Goal: Task Accomplishment & Management: Complete application form

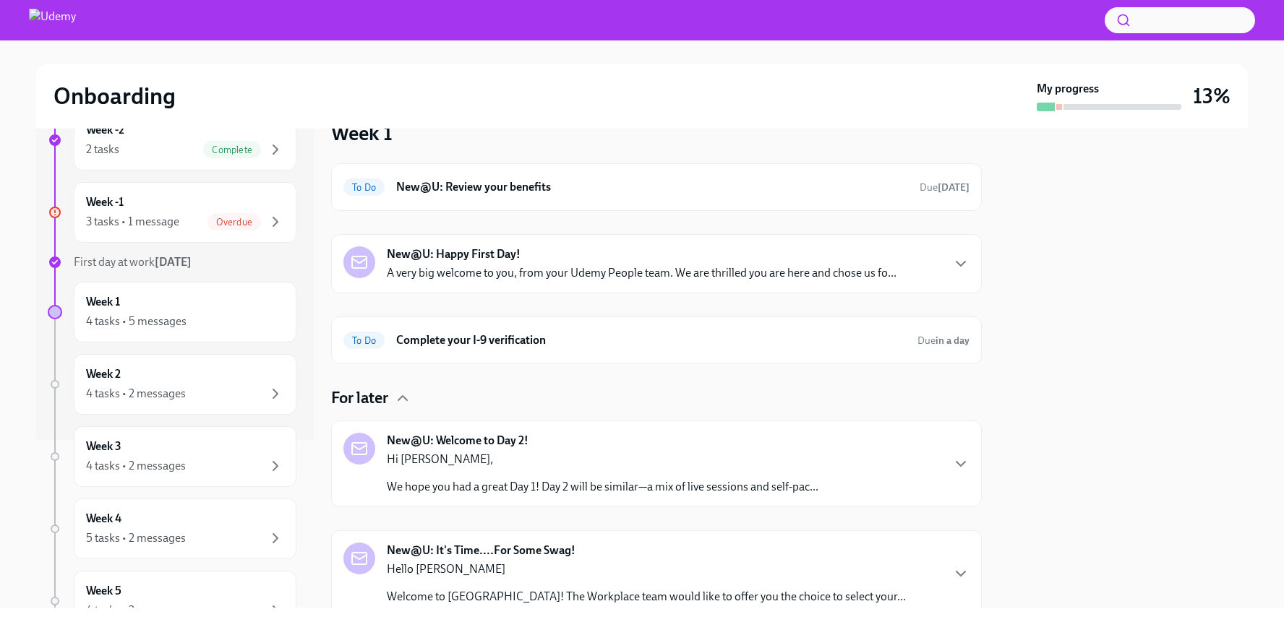
scroll to position [228, 0]
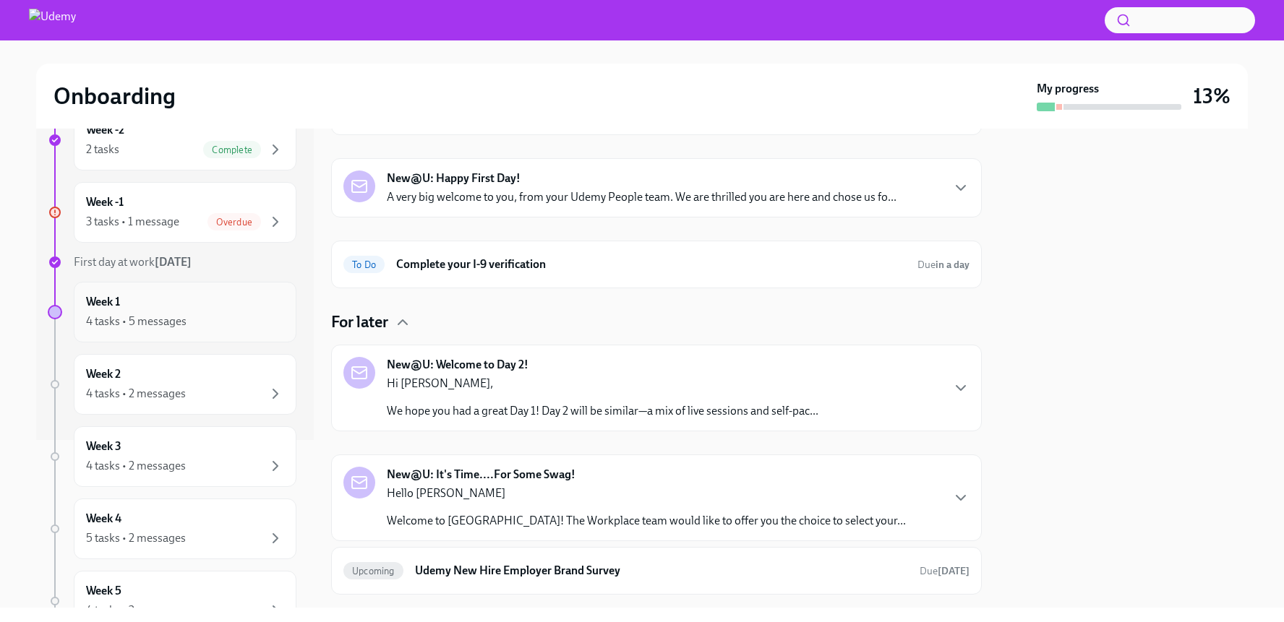
click at [161, 324] on div "4 tasks • 5 messages" at bounding box center [136, 322] width 100 height 16
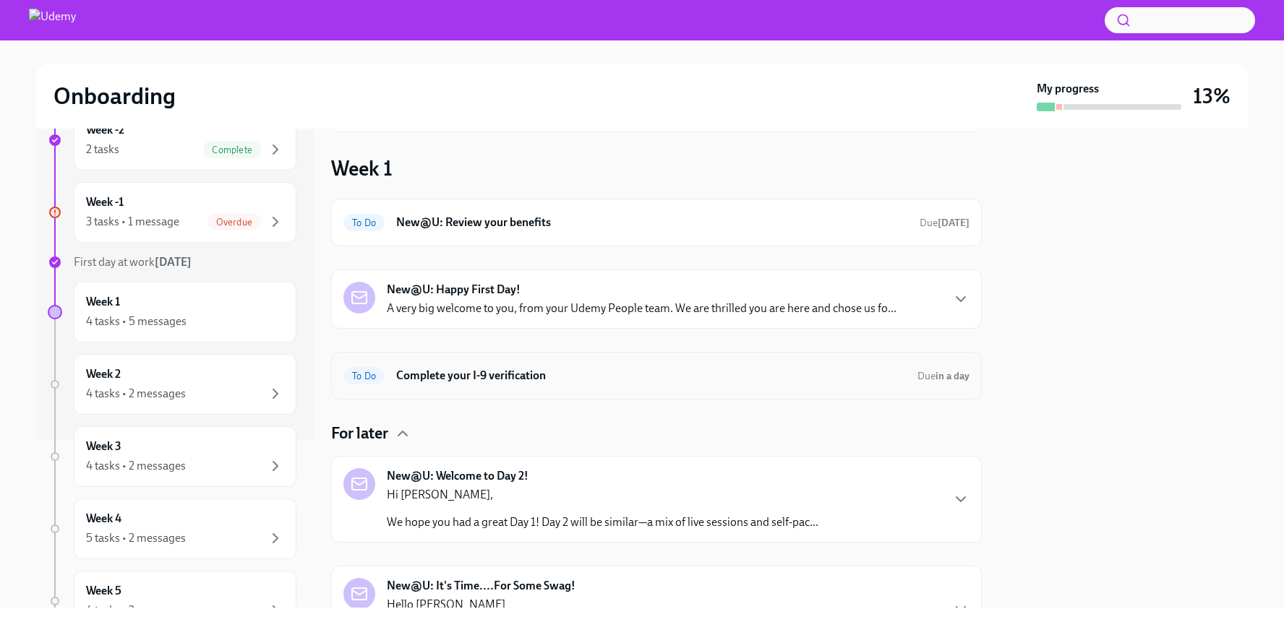
scroll to position [235, 0]
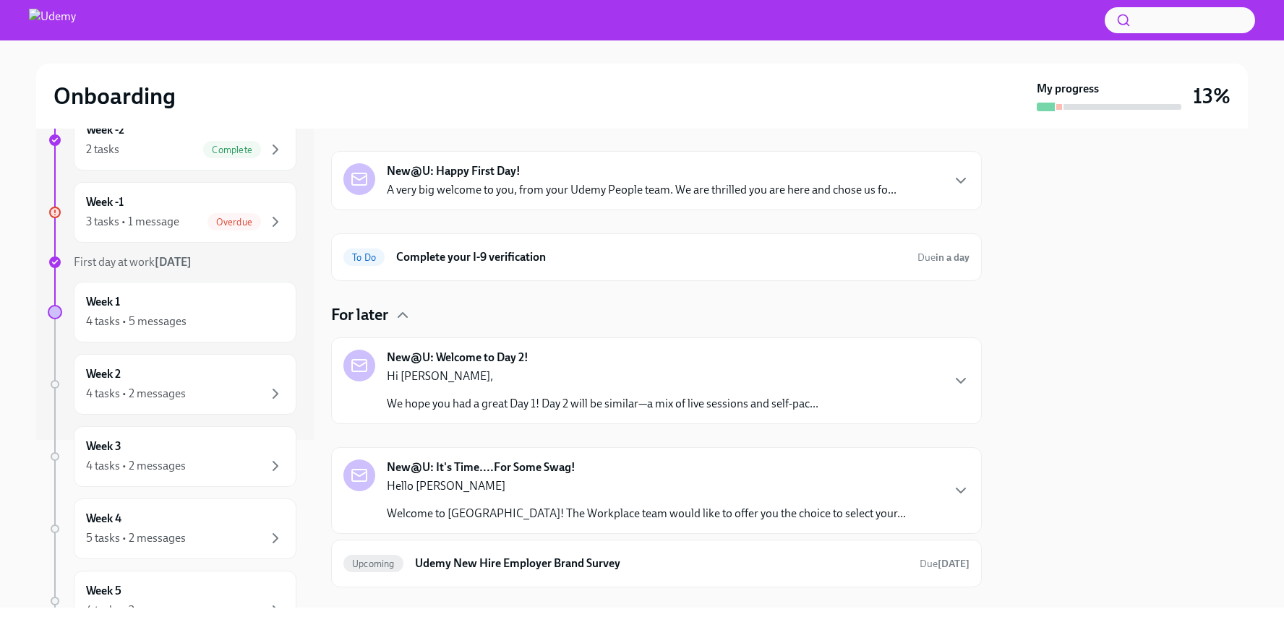
click at [481, 358] on strong "New@U: Welcome to Day 2!" at bounding box center [458, 358] width 142 height 16
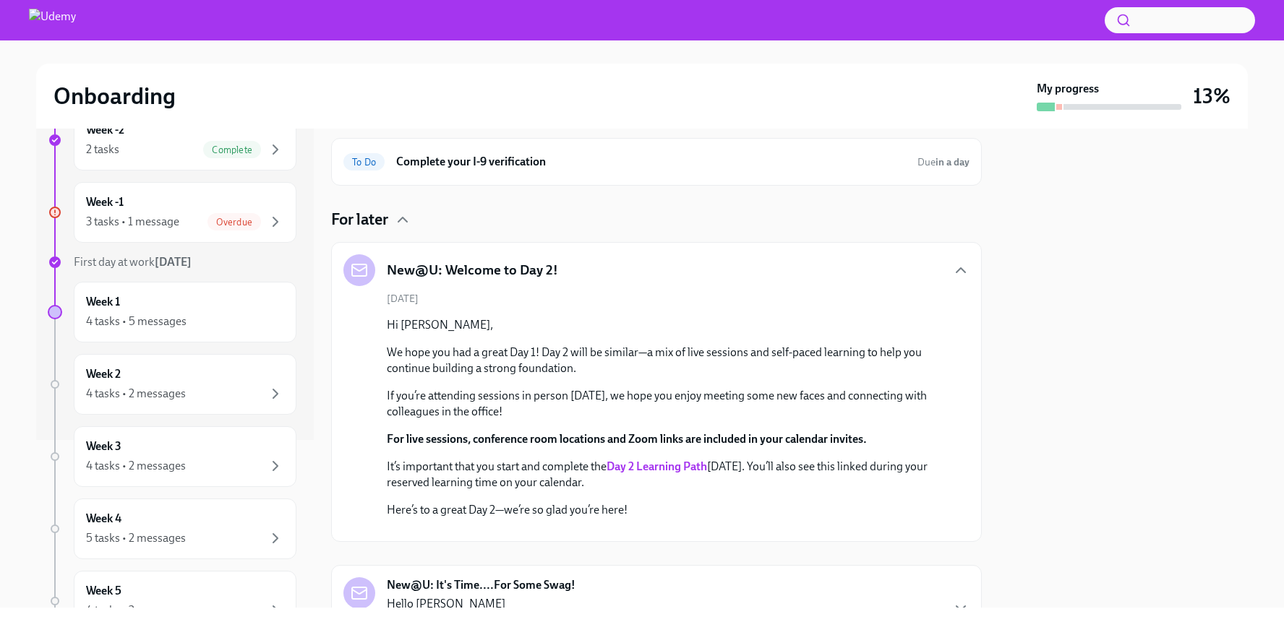
scroll to position [0, 0]
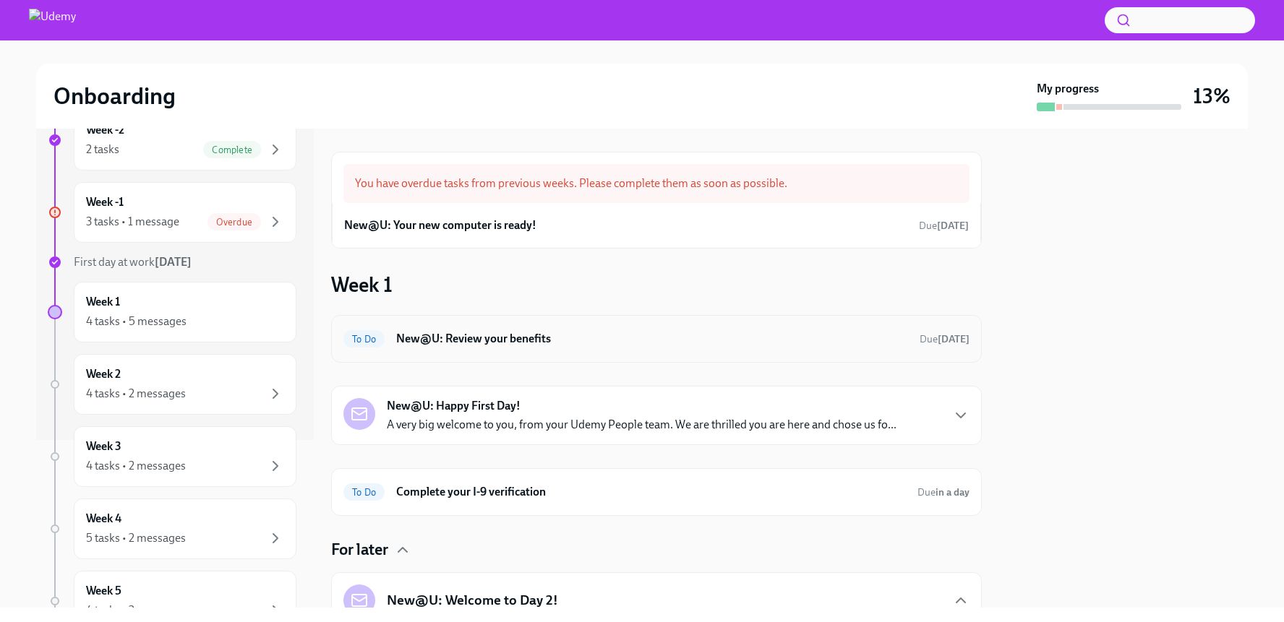
click at [484, 348] on div "To Do New@U: Review your benefits Due [DATE]" at bounding box center [656, 338] width 626 height 23
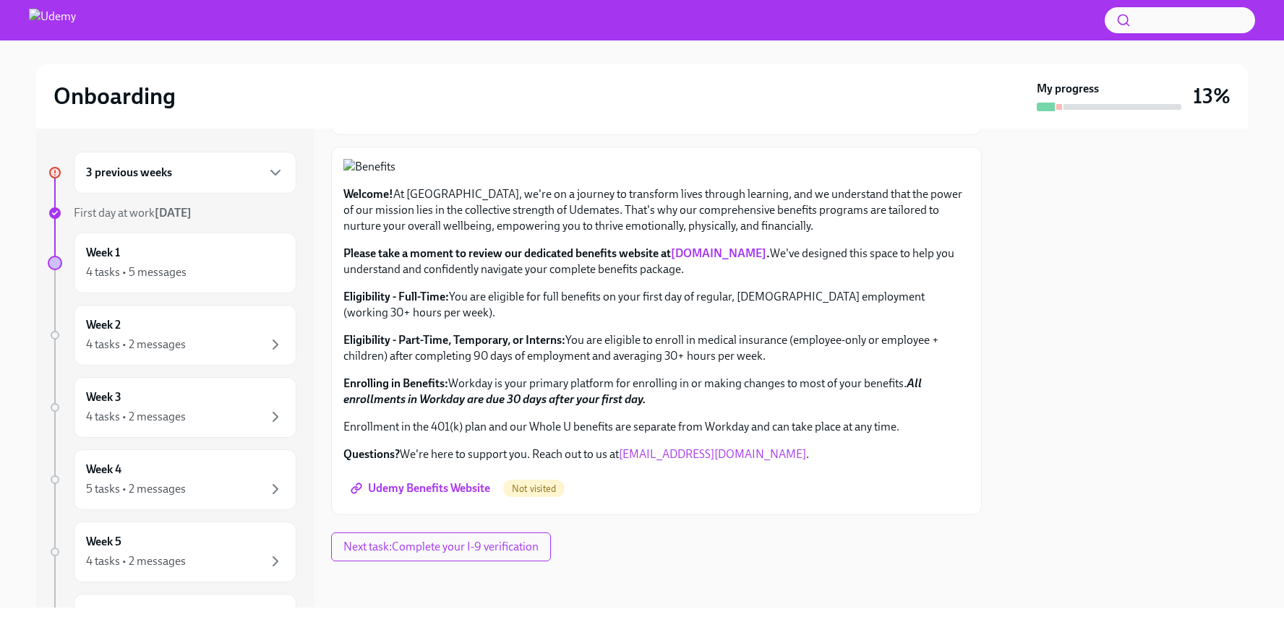
scroll to position [523, 0]
click at [501, 553] on span "Next task : Complete your I-9 verification" at bounding box center [440, 547] width 195 height 14
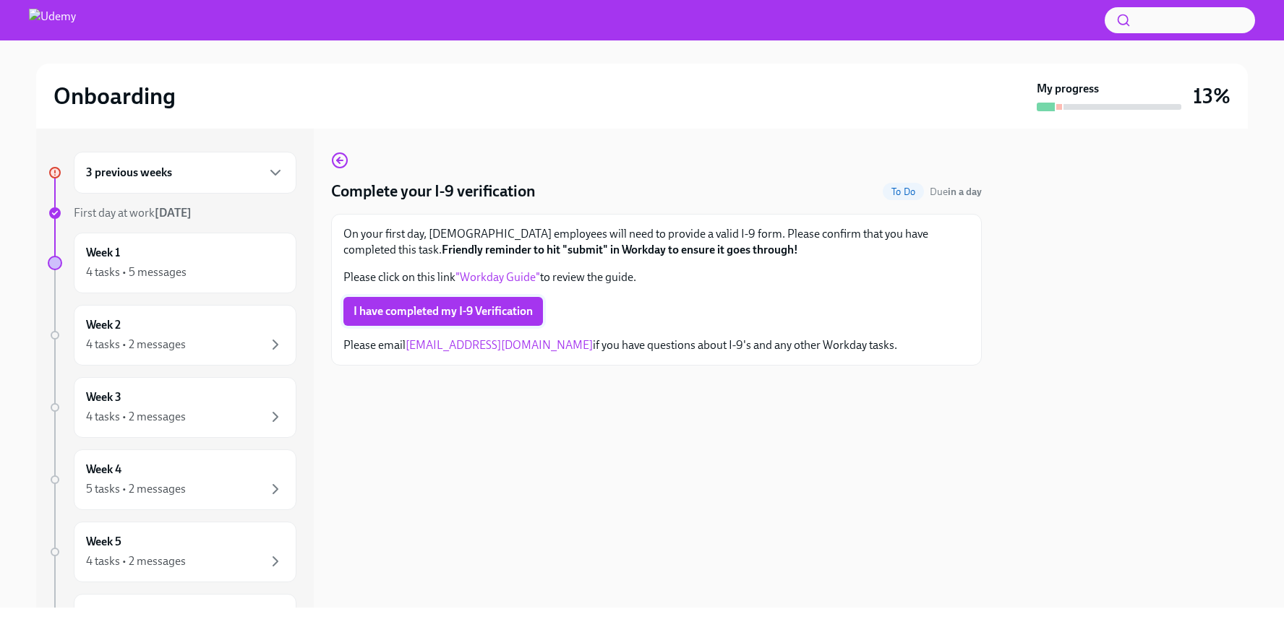
click at [442, 312] on span "I have completed my I-9 Verification" at bounding box center [442, 311] width 179 height 14
click at [343, 158] on icon "button" at bounding box center [339, 160] width 17 height 17
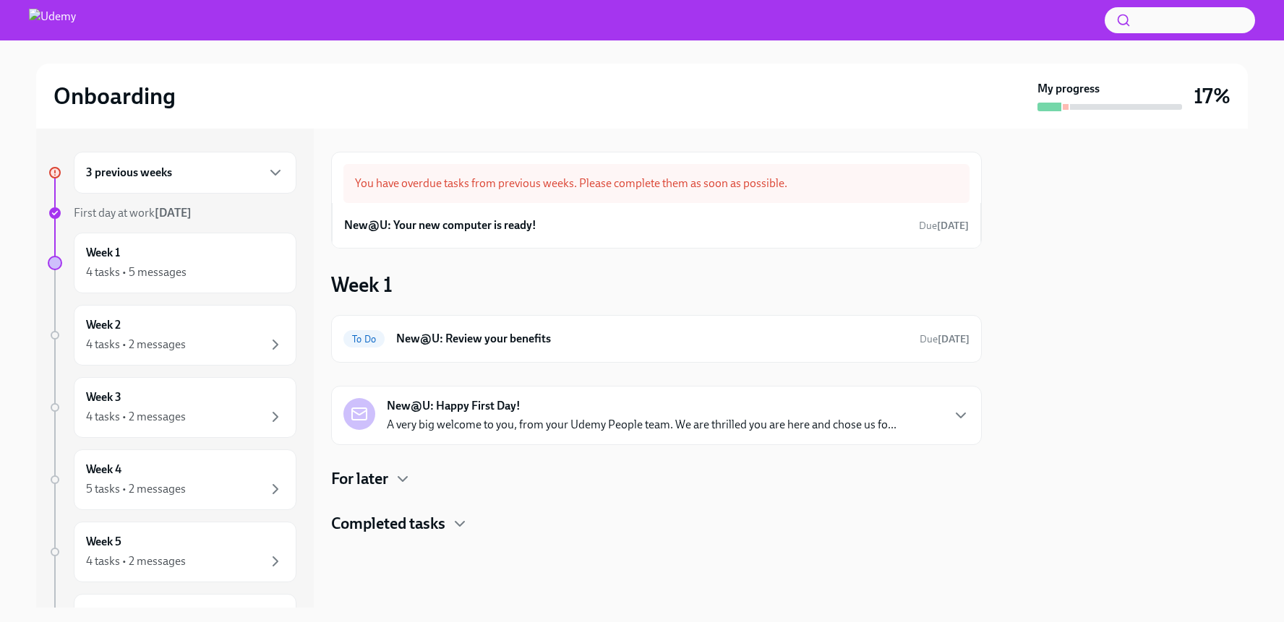
click at [471, 418] on p "A very big welcome to you, from your Udemy People team. We are thrilled you are…" at bounding box center [642, 425] width 510 height 16
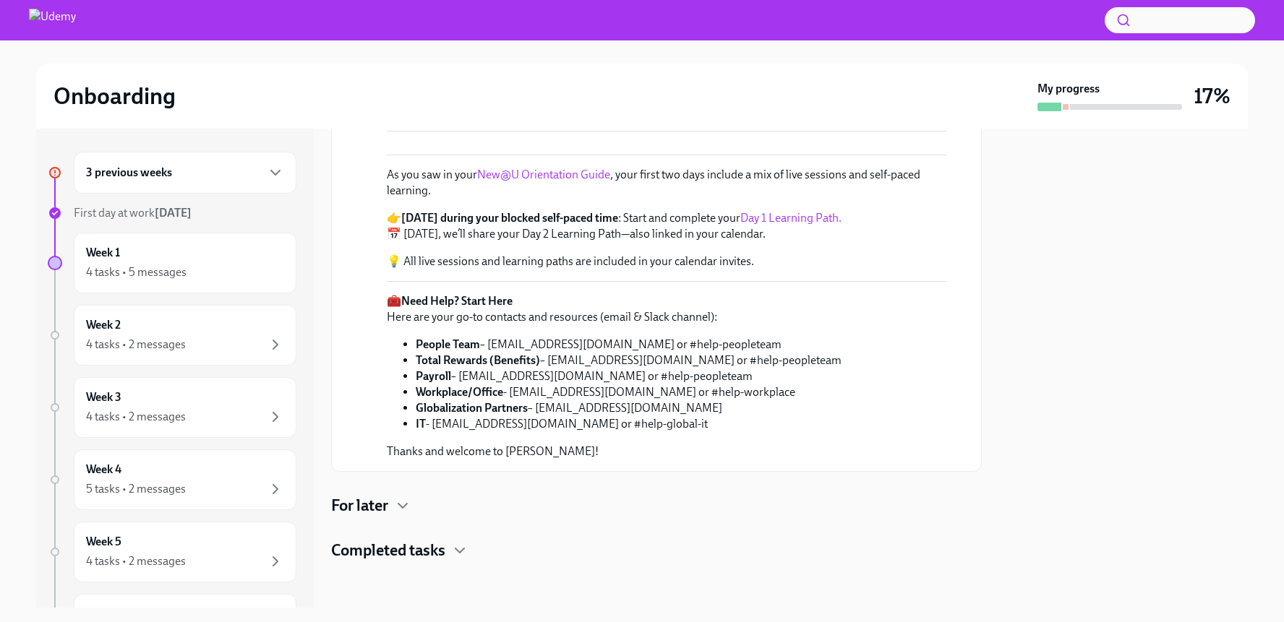
scroll to position [769, 0]
click at [403, 504] on icon "button" at bounding box center [402, 505] width 17 height 17
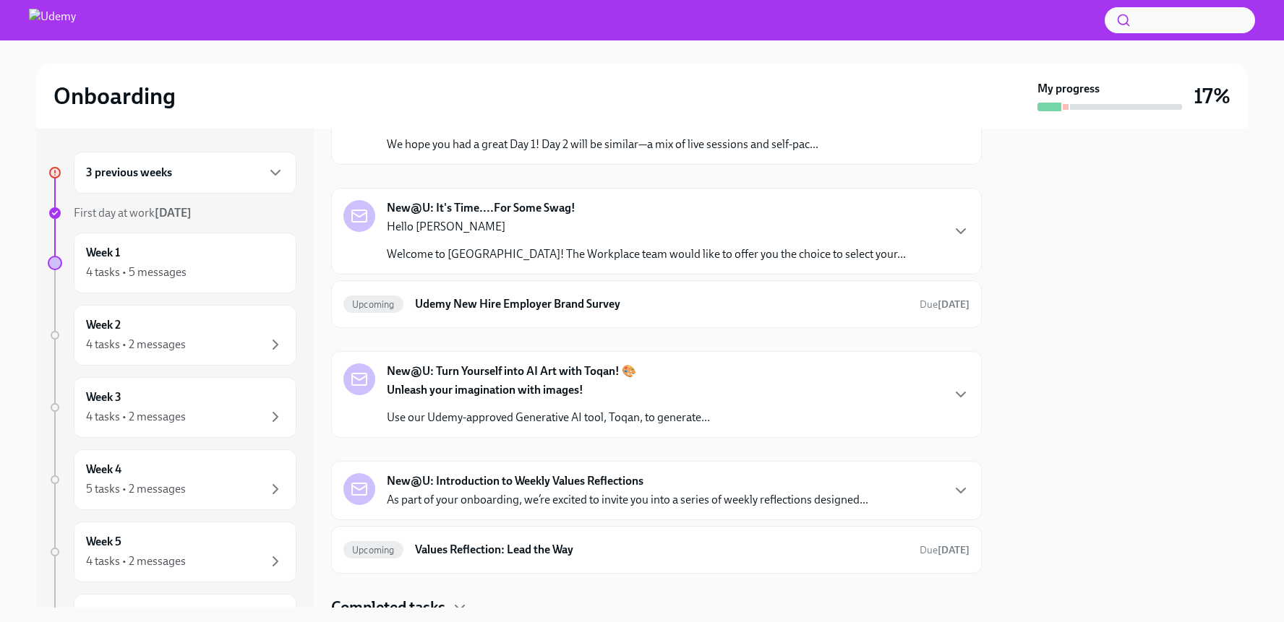
scroll to position [1011, 0]
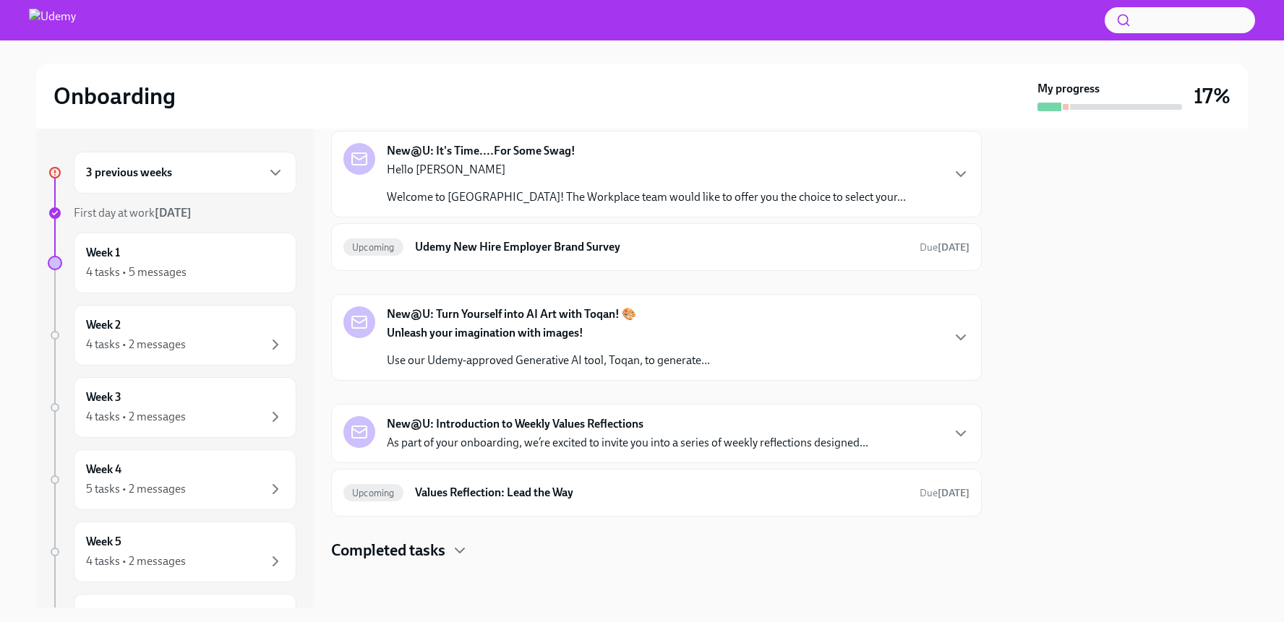
click at [461, 95] on div "Hi [PERSON_NAME], We hope you had a great Day 1! Day 2 will be similar—a mix of…" at bounding box center [602, 73] width 431 height 43
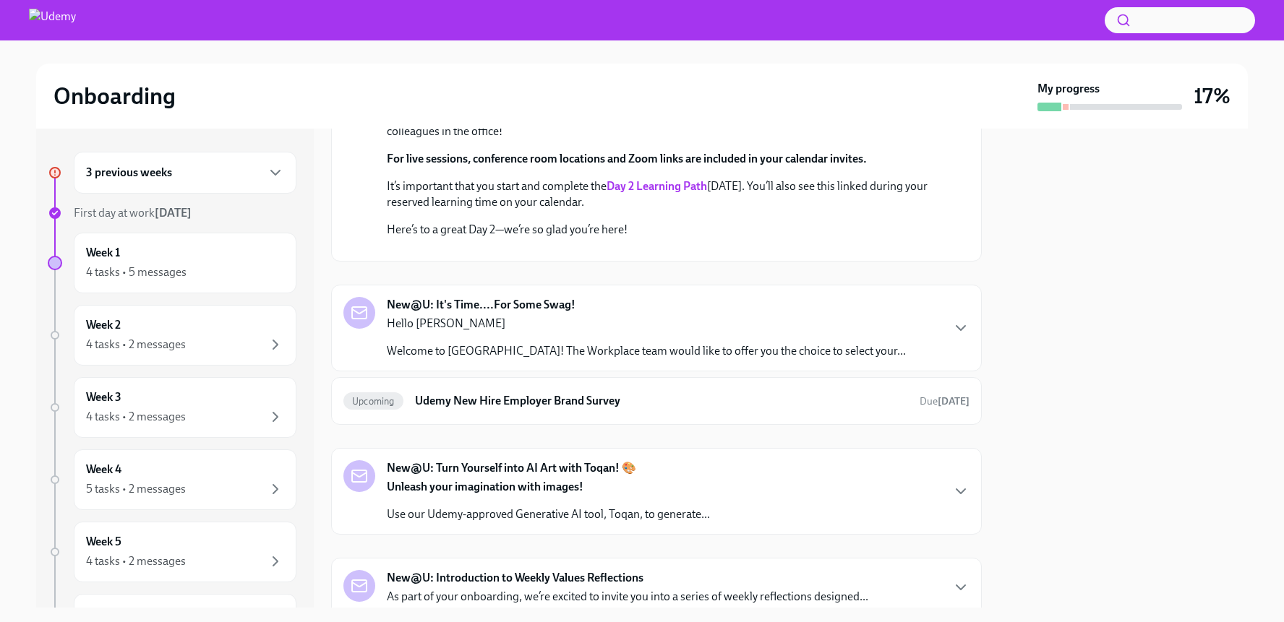
click at [659, 193] on strong "Day 2 Learning Path" at bounding box center [656, 186] width 100 height 14
click at [207, 170] on div "3 previous weeks" at bounding box center [185, 172] width 198 height 17
